Goal: Task Accomplishment & Management: Contribute content

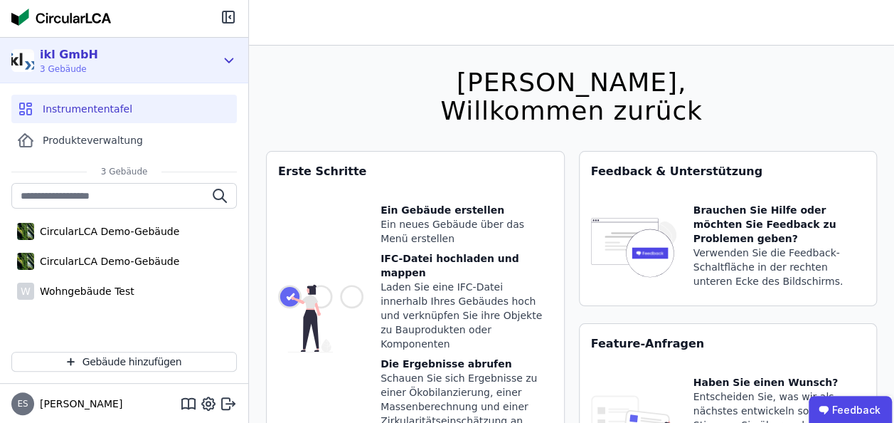
click at [90, 68] on div "ikl GmbH 3 Gebäude" at bounding box center [113, 60] width 204 height 28
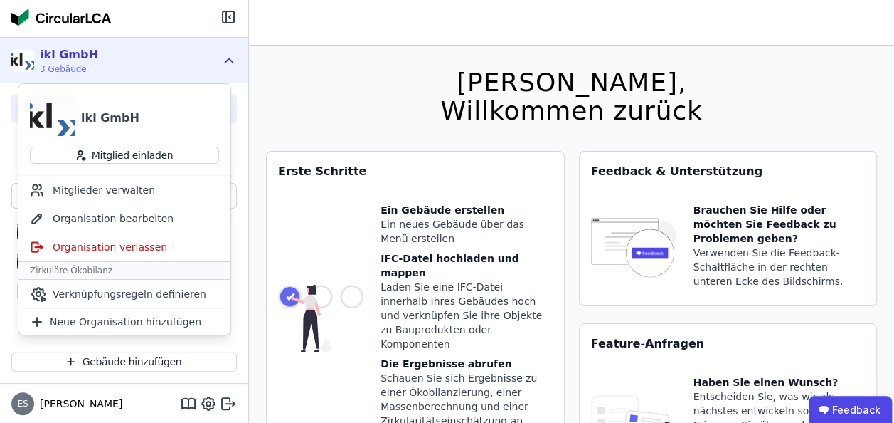
click at [90, 68] on div "ikl GmbH 3 Gebäude" at bounding box center [113, 60] width 204 height 28
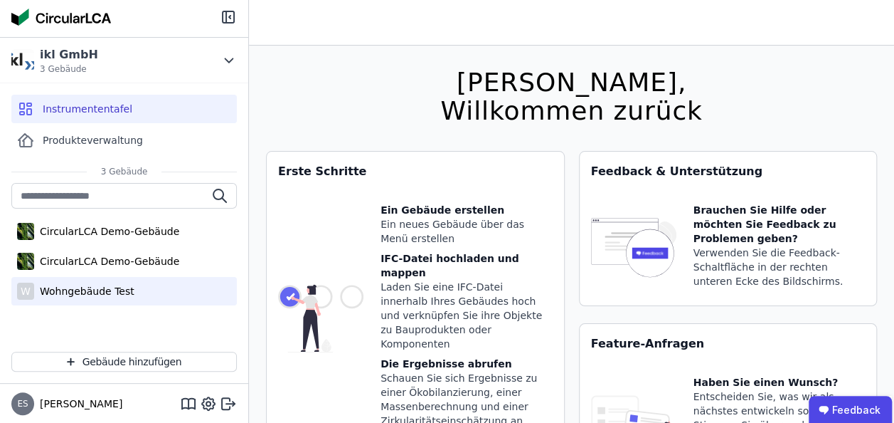
scroll to position [80, 0]
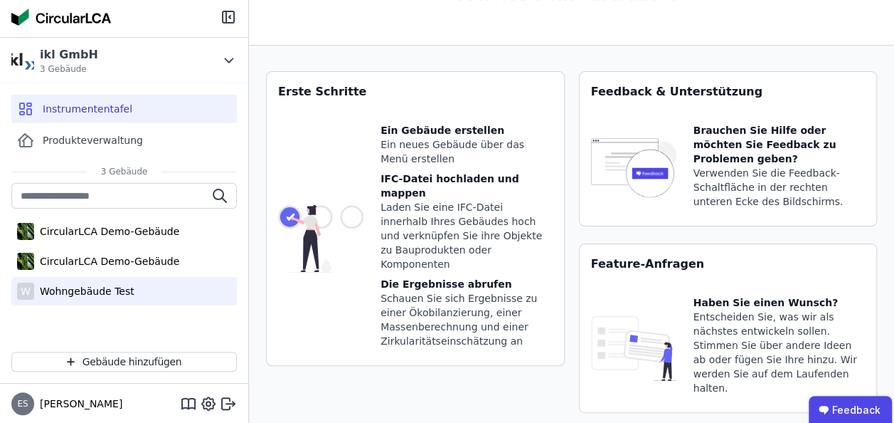
click at [64, 287] on div "Wohngebäude Test" at bounding box center [84, 291] width 100 height 14
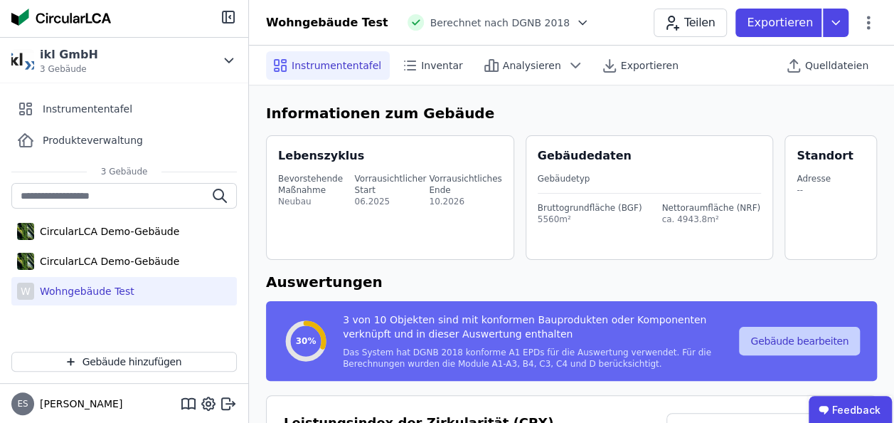
click at [787, 343] on button "Gebäude bearbeiten" at bounding box center [799, 341] width 121 height 28
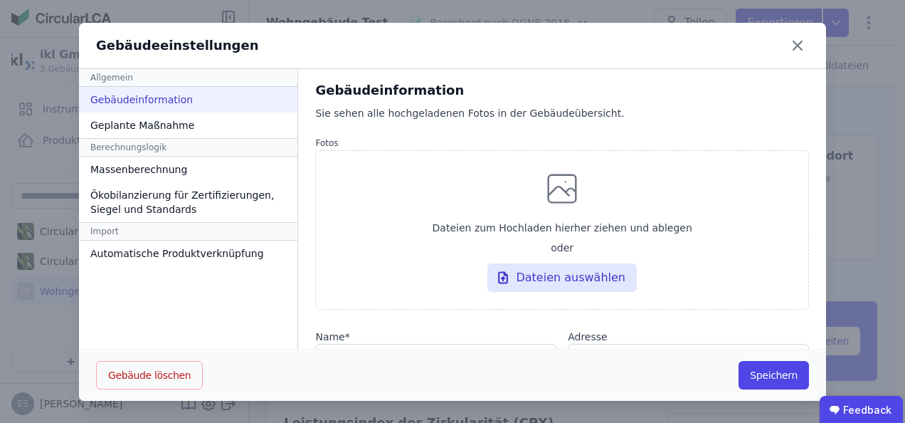
scroll to position [20, 0]
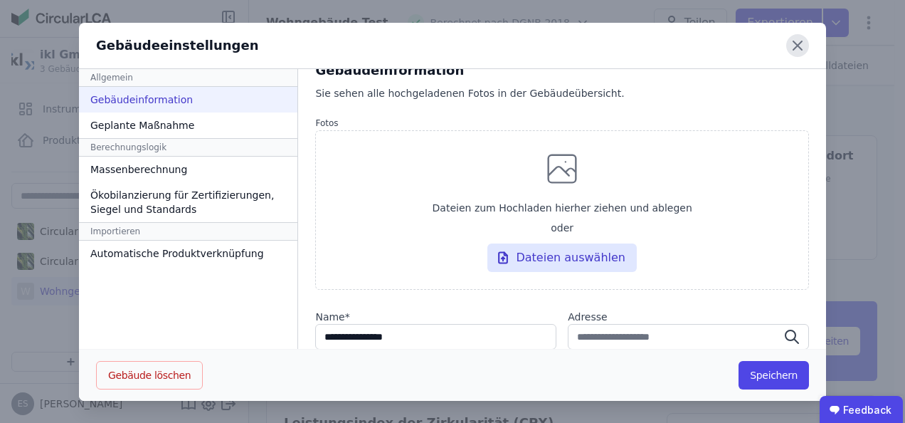
click at [786, 47] on icon at bounding box center [797, 45] width 23 height 23
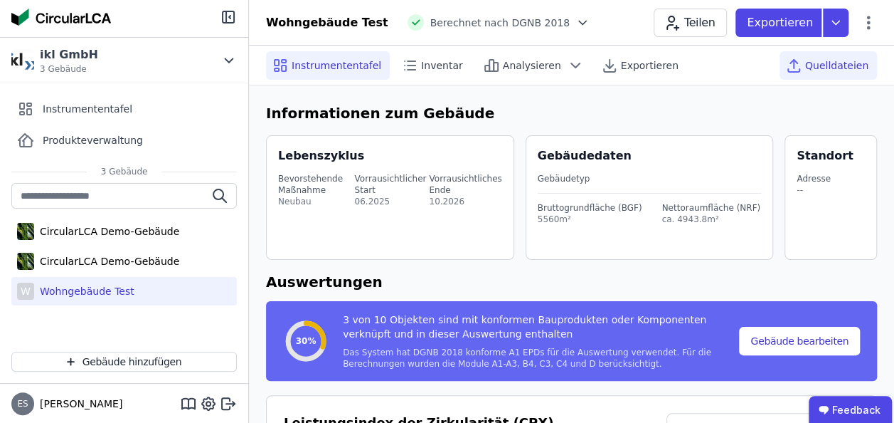
click at [834, 64] on span "Quelldateien" at bounding box center [836, 65] width 63 height 14
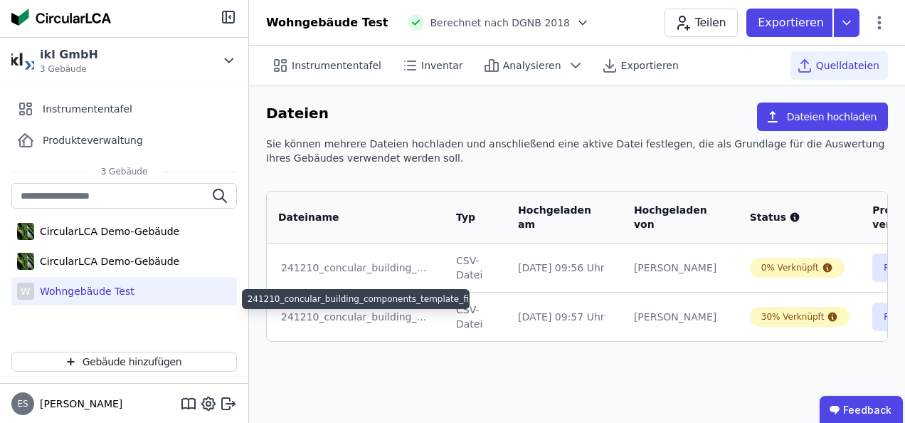
click at [386, 317] on div "241210_concular_building_components_template_filled(1).xlsx" at bounding box center [355, 317] width 149 height 14
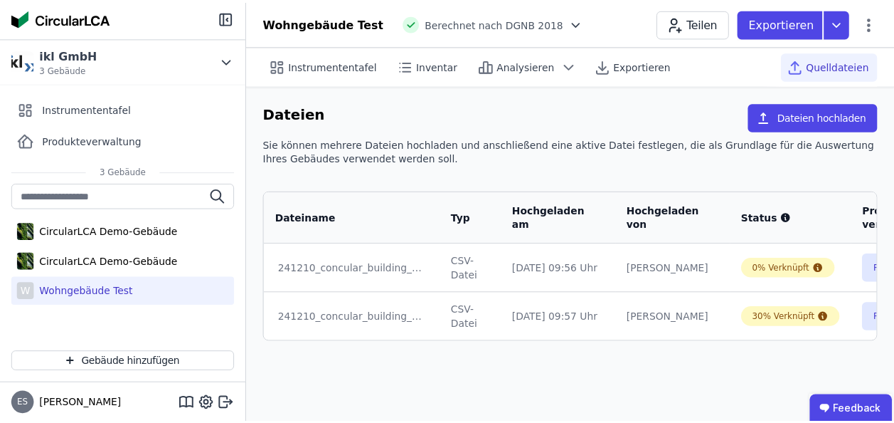
scroll to position [0, 154]
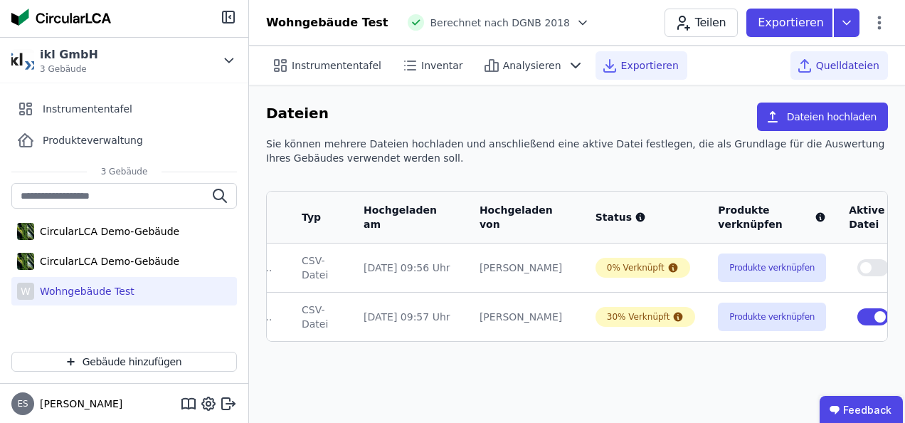
click at [621, 65] on span "Exportieren" at bounding box center [650, 65] width 58 height 14
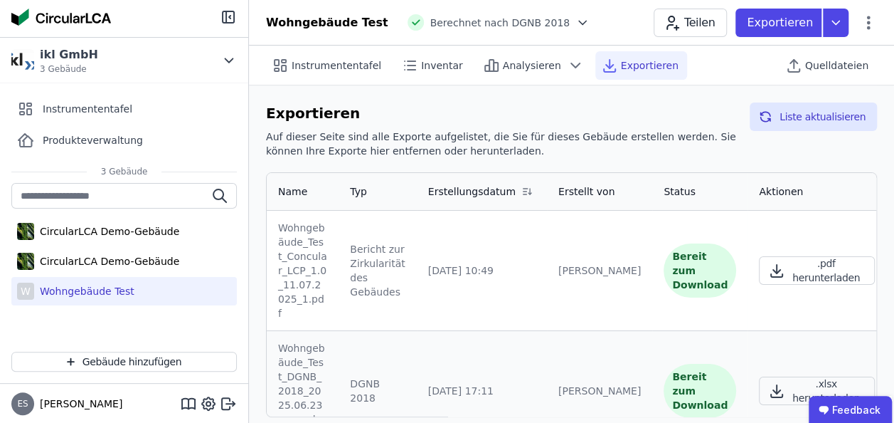
scroll to position [1, 0]
click at [436, 67] on span "Inventar" at bounding box center [442, 65] width 42 height 14
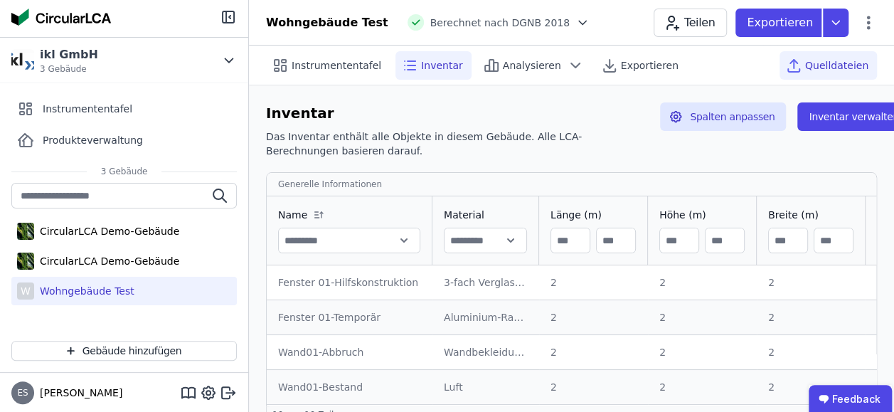
click at [828, 68] on span "Quelldateien" at bounding box center [836, 65] width 63 height 14
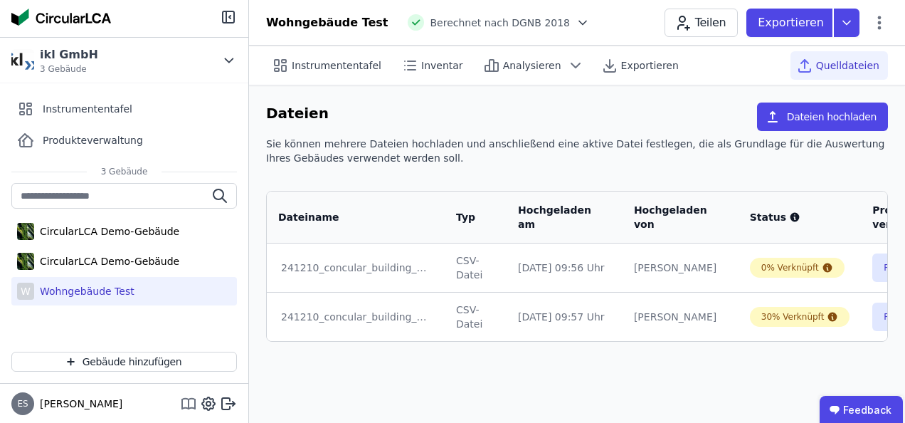
click at [189, 403] on icon at bounding box center [189, 403] width 0 height 9
click at [821, 113] on font "Dateien hochladen" at bounding box center [832, 117] width 90 height 14
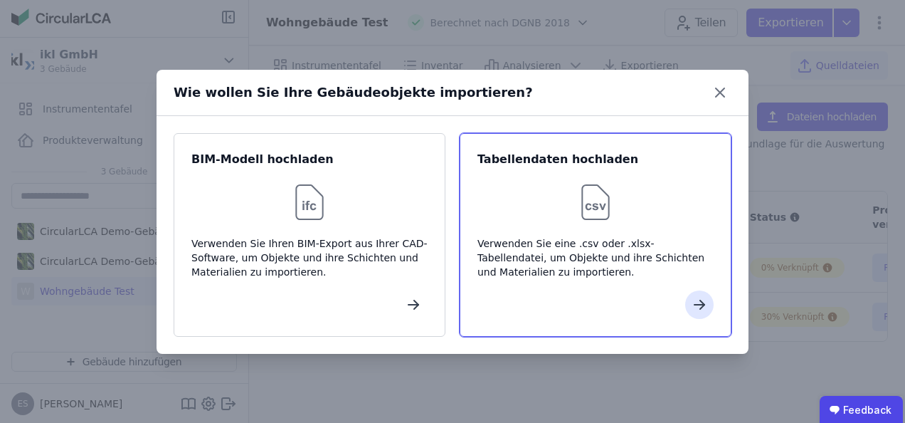
click at [591, 208] on img at bounding box center [596, 202] width 46 height 46
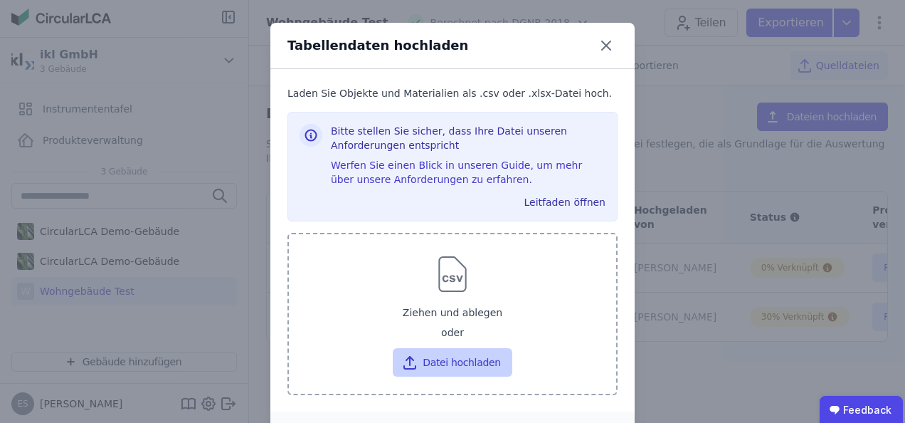
click at [451, 365] on font "Datei hochladen" at bounding box center [462, 362] width 78 height 14
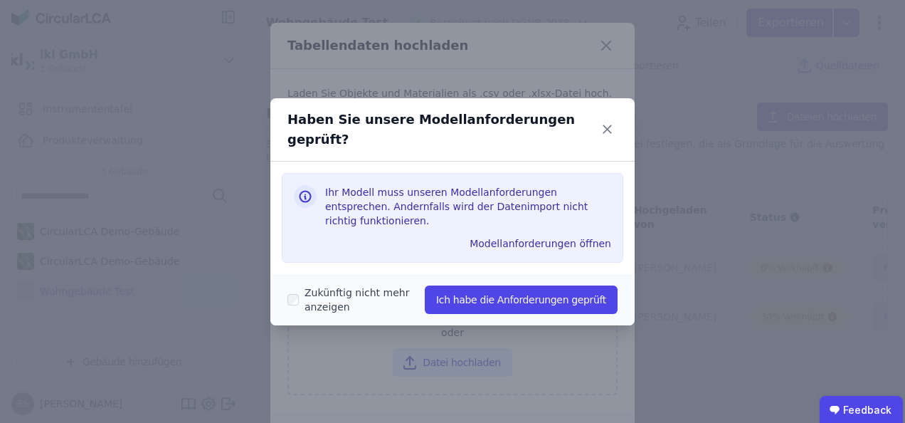
click at [299, 285] on label "Zukünftig nicht mehr anzeigen" at bounding box center [362, 299] width 126 height 28
click at [309, 286] on label "Zukünftig nicht mehr anzeigen" at bounding box center [362, 299] width 126 height 28
click at [297, 289] on div "Zukünftig nicht mehr anzeigen" at bounding box center [355, 300] width 137 height 40
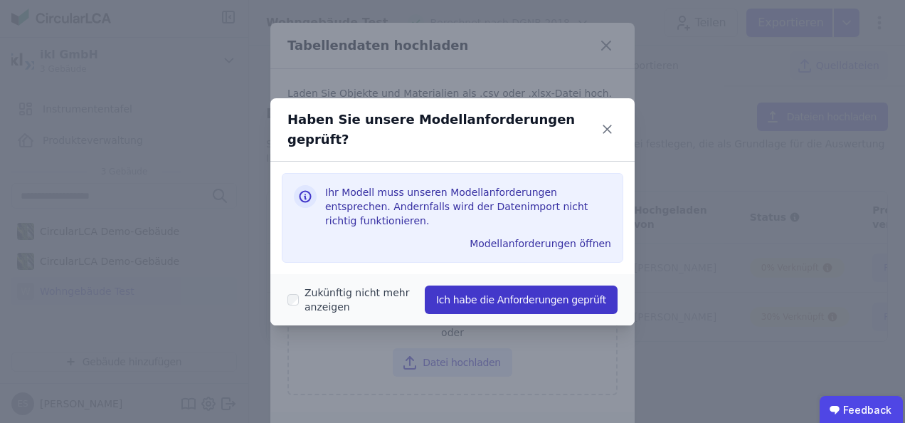
click at [542, 285] on button "Ich habe die Anforderungen geprüft" at bounding box center [521, 299] width 193 height 28
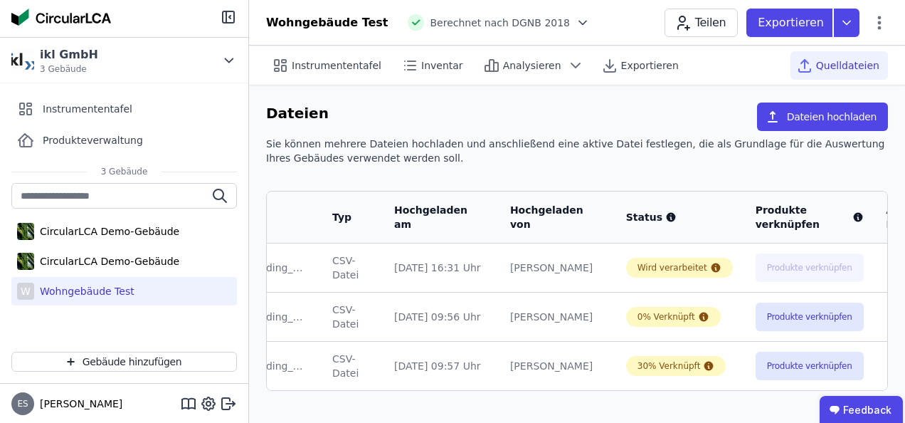
scroll to position [0, 161]
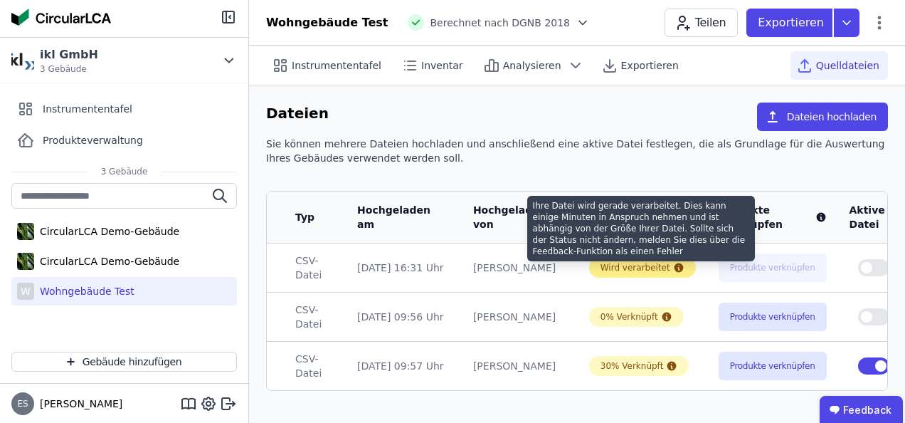
click at [673, 268] on icon at bounding box center [678, 267] width 11 height 11
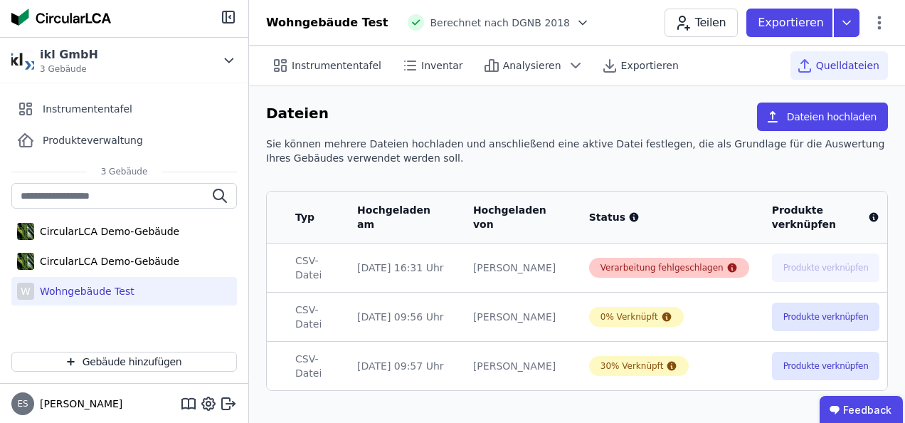
click at [727, 268] on icon at bounding box center [731, 267] width 9 height 9
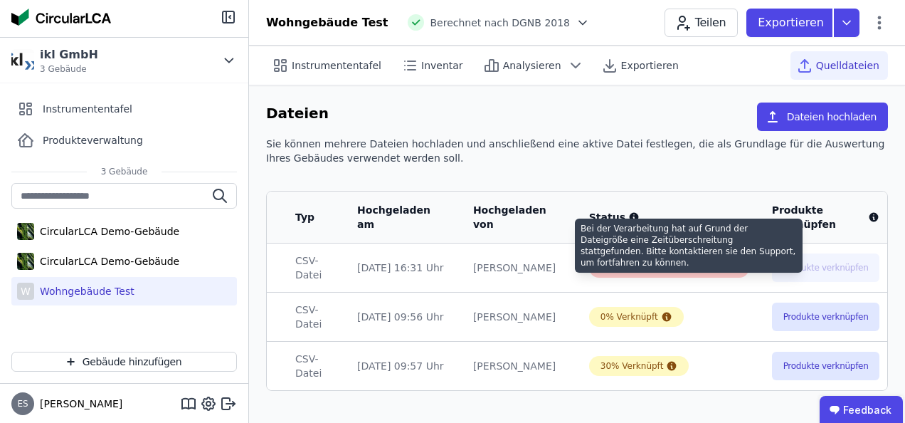
click at [727, 268] on icon at bounding box center [731, 267] width 9 height 9
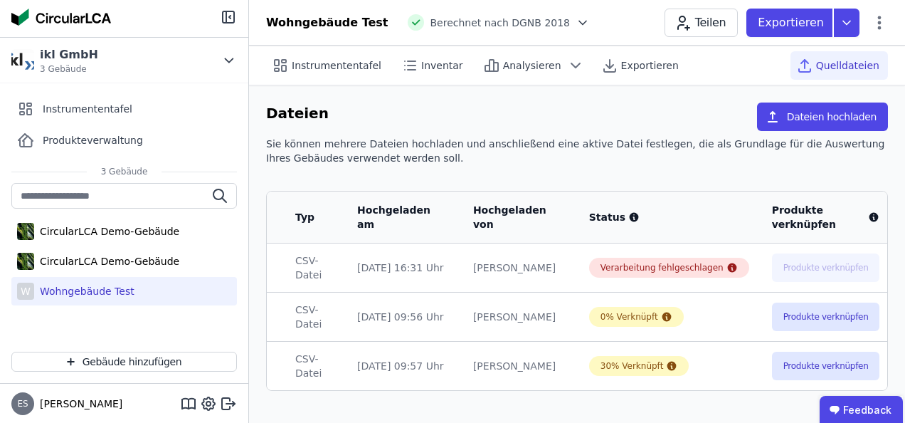
click at [518, 292] on td "[PERSON_NAME]" at bounding box center [520, 316] width 116 height 49
drag, startPoint x: 684, startPoint y: 388, endPoint x: 829, endPoint y: 391, distance: 144.5
click at [829, 391] on div "Dateiname Typ Hochgeladen am Hochgeladen von Status Produkte verknüpfen Aktive …" at bounding box center [577, 291] width 622 height 200
drag, startPoint x: 794, startPoint y: 396, endPoint x: 848, endPoint y: 384, distance: 55.4
click at [848, 384] on div "Dateien Dateien hochladen Sie können mehrere Dateien hochladen und anschließend…" at bounding box center [577, 246] width 656 height 322
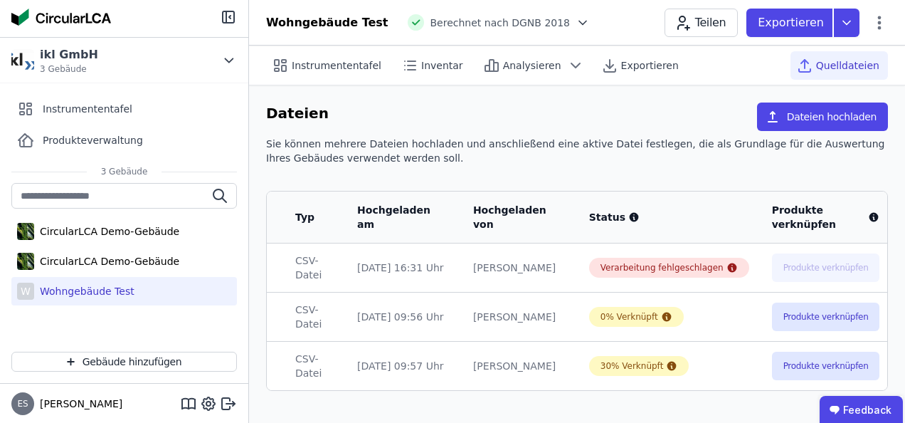
scroll to position [0, 208]
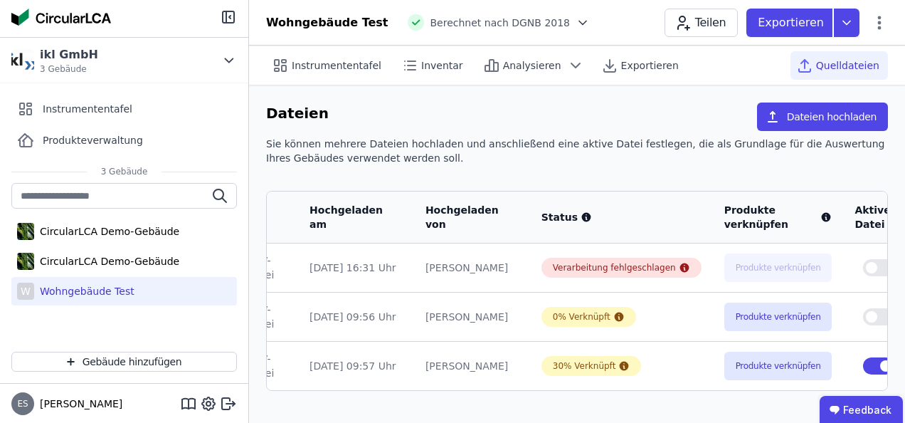
click at [820, 270] on font "Löschen" at bounding box center [840, 265] width 41 height 14
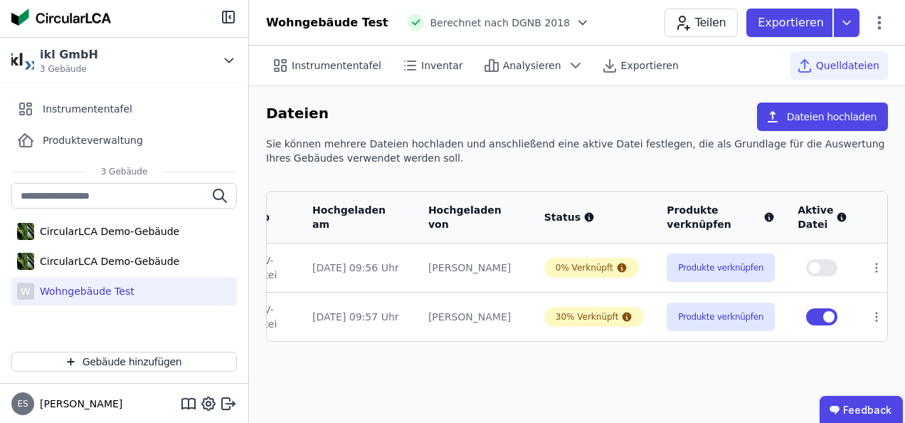
scroll to position [0, 154]
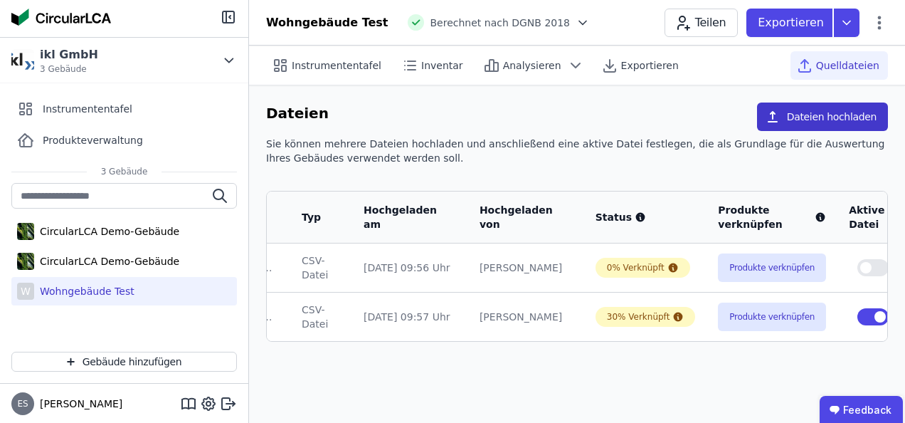
click at [829, 117] on font "Dateien hochladen" at bounding box center [832, 117] width 90 height 14
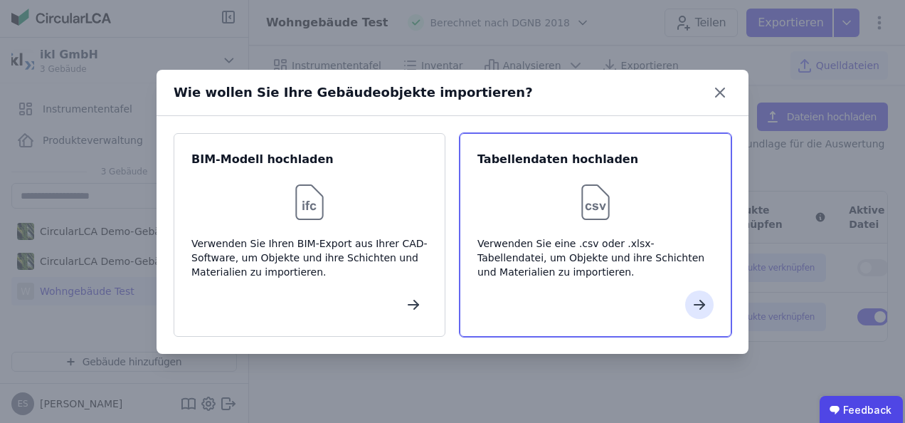
click at [602, 213] on img at bounding box center [596, 202] width 46 height 46
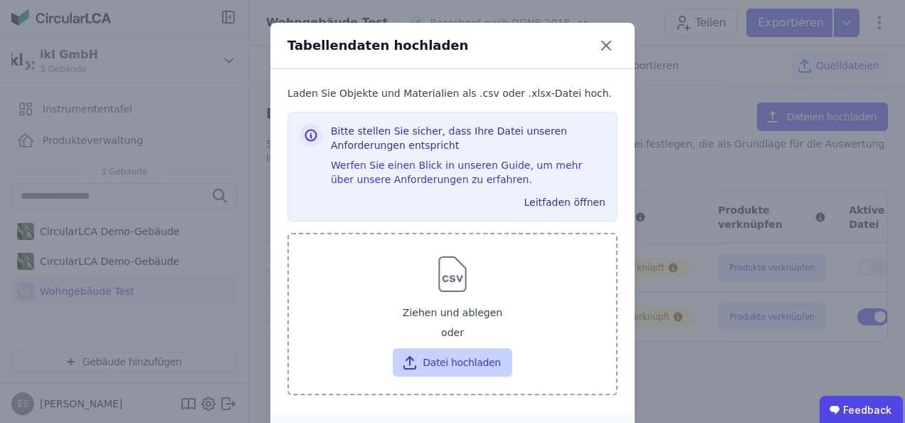
click at [457, 359] on font "Datei hochladen" at bounding box center [462, 362] width 78 height 14
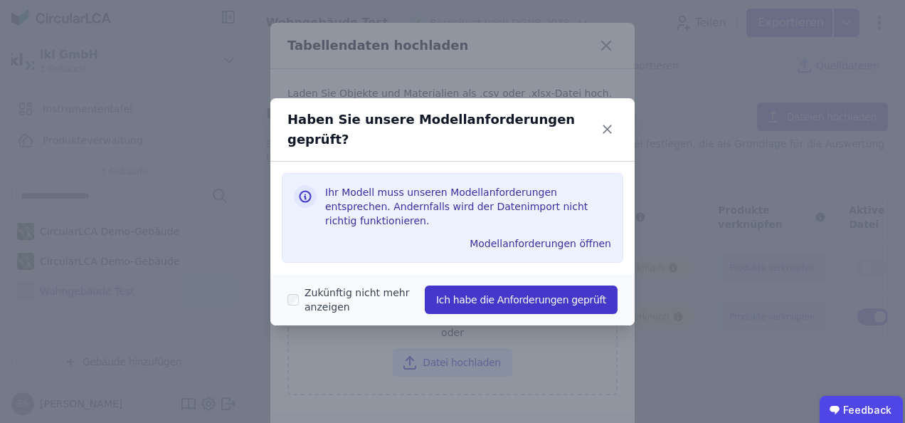
click at [507, 292] on button "Ich habe die Anforderungen geprüft" at bounding box center [521, 299] width 193 height 28
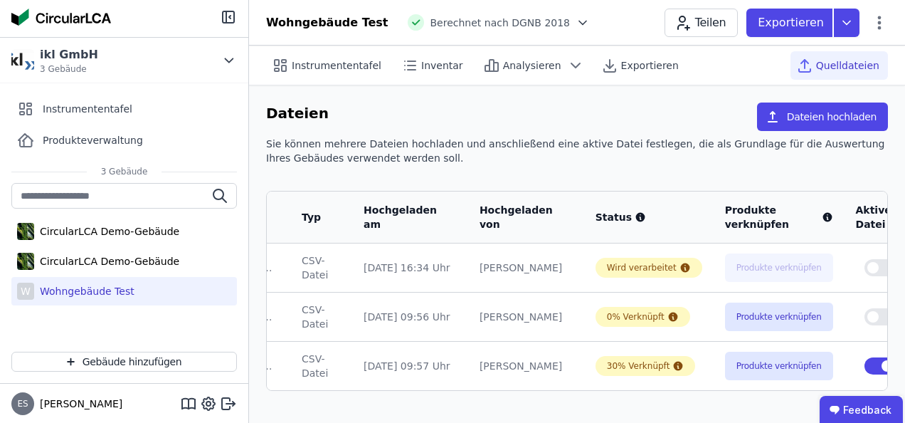
click at [724, 289] on td "Produkte verknüpfen" at bounding box center [779, 267] width 131 height 48
click at [680, 269] on icon at bounding box center [684, 267] width 9 height 9
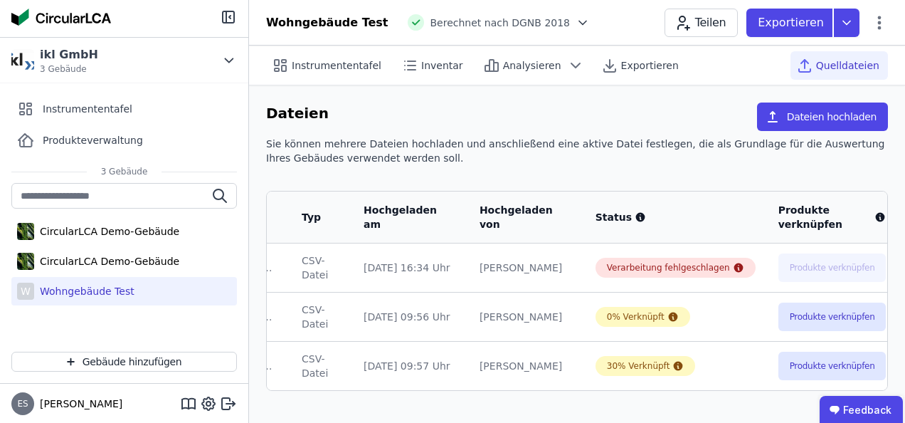
drag, startPoint x: 667, startPoint y: 388, endPoint x: 857, endPoint y: 391, distance: 189.3
click at [857, 391] on div "Dateiname Typ Hochgeladen am Hochgeladen von Status Produkte verknüpfen Aktive …" at bounding box center [577, 291] width 622 height 200
